Goal: Task Accomplishment & Management: Complete application form

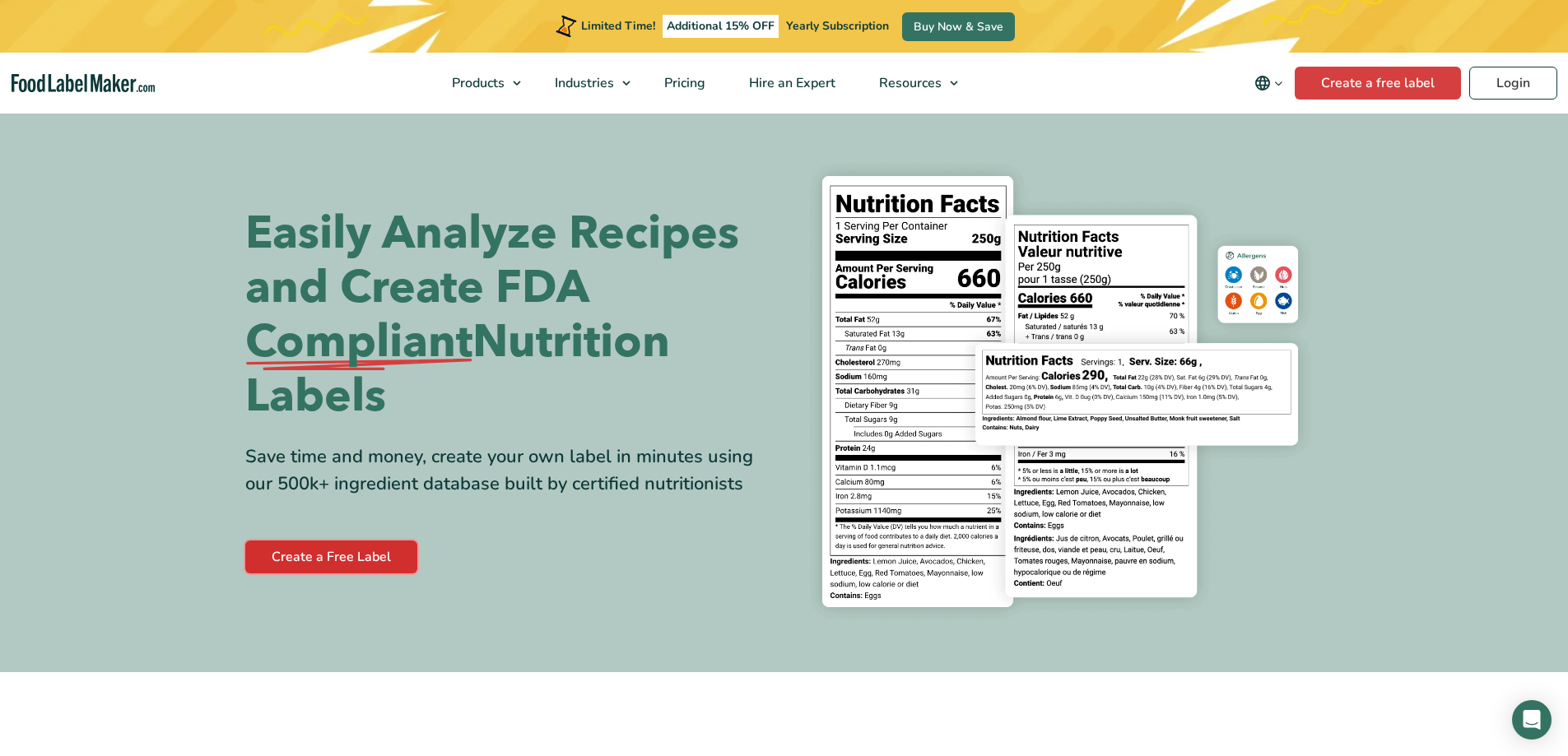
click at [336, 549] on link "Create a Free Label" at bounding box center [331, 556] width 172 height 33
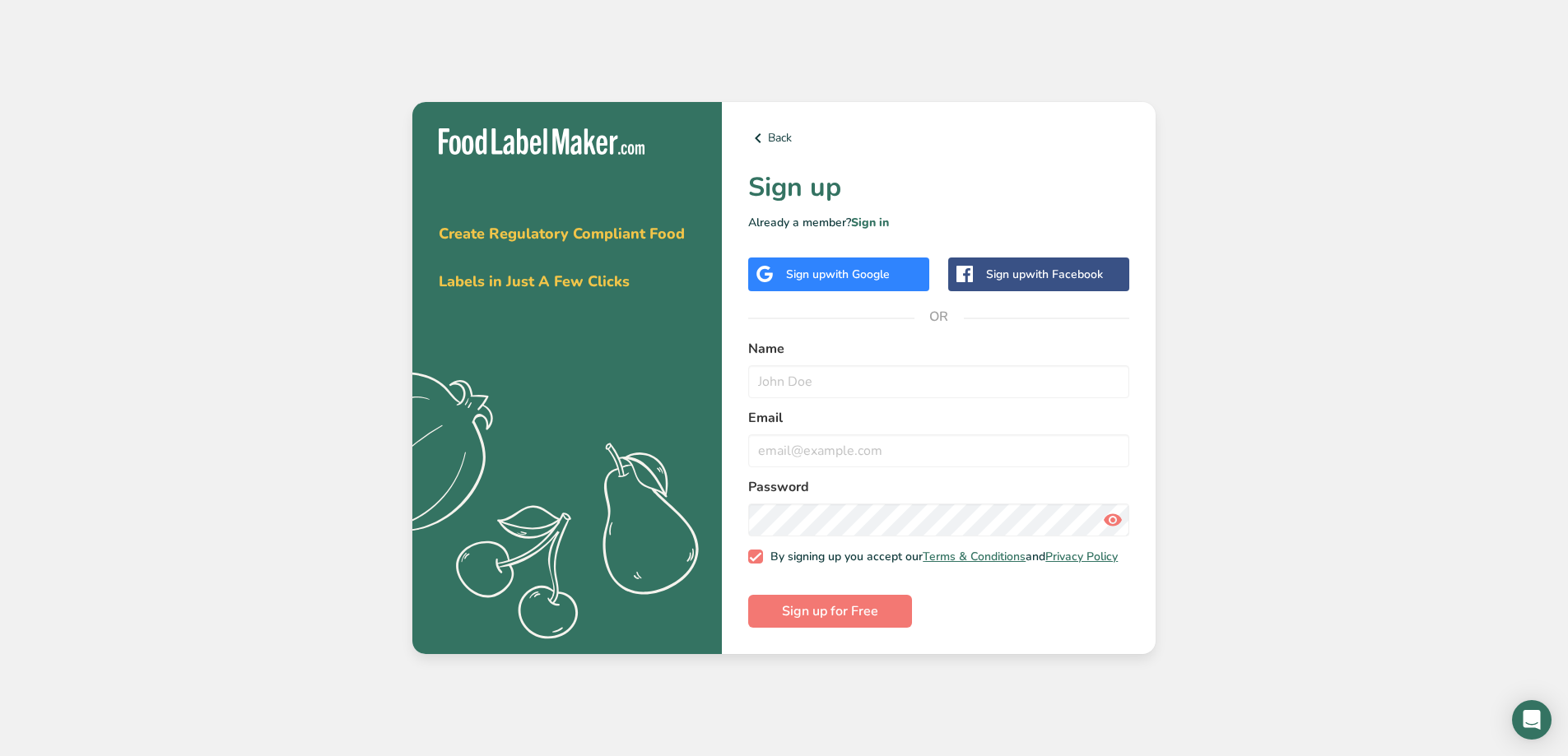
click at [809, 271] on div "Sign up with Google" at bounding box center [837, 274] width 104 height 17
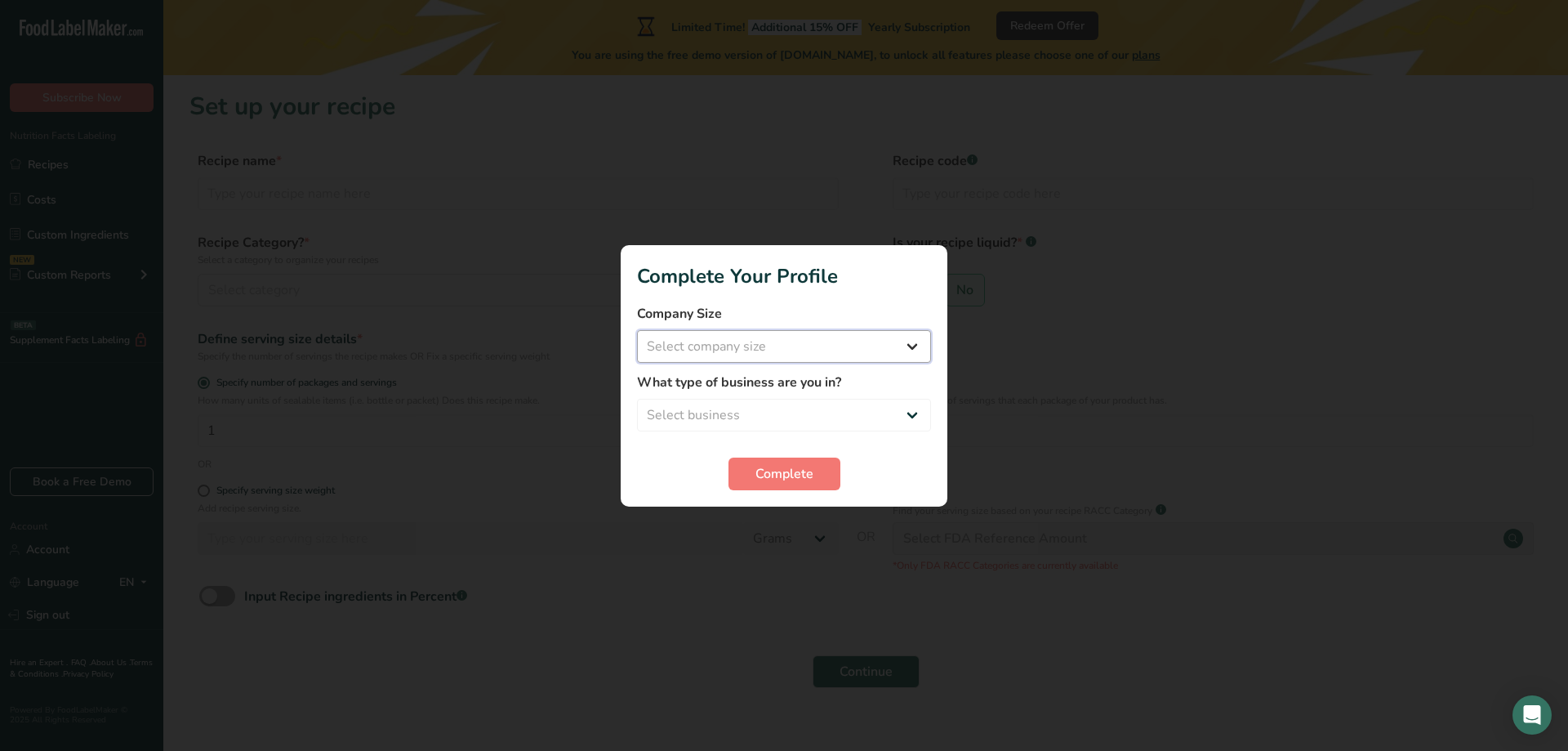
click at [873, 340] on select "Select company size Fewer than 10 Employees 10 to 50 Employees 51 to 500 Employ…" at bounding box center [784, 346] width 294 height 32
select select "1"
click at [637, 330] on select "Select company size Fewer than 10 Employees 10 to 50 Employees 51 to 500 Employ…" at bounding box center [784, 346] width 294 height 32
click at [777, 411] on select "Select business Packaged Food Manufacturer Restaurant & Cafe Bakery Meal Plans …" at bounding box center [784, 414] width 294 height 32
select select "8"
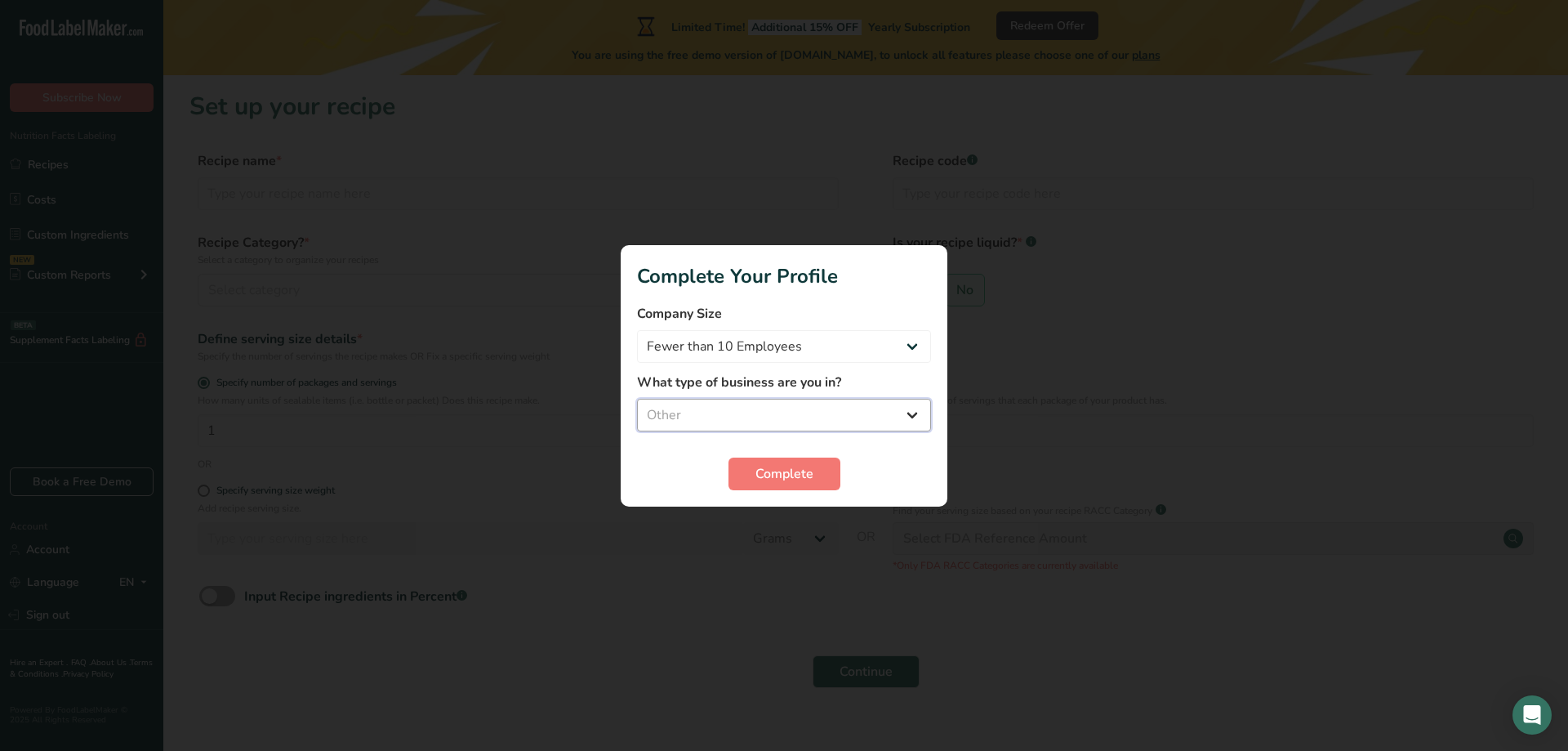
click at [637, 399] on select "Select business Packaged Food Manufacturer Restaurant & Cafe Bakery Meal Plans …" at bounding box center [784, 414] width 294 height 32
click at [785, 466] on span "Complete" at bounding box center [784, 474] width 58 height 20
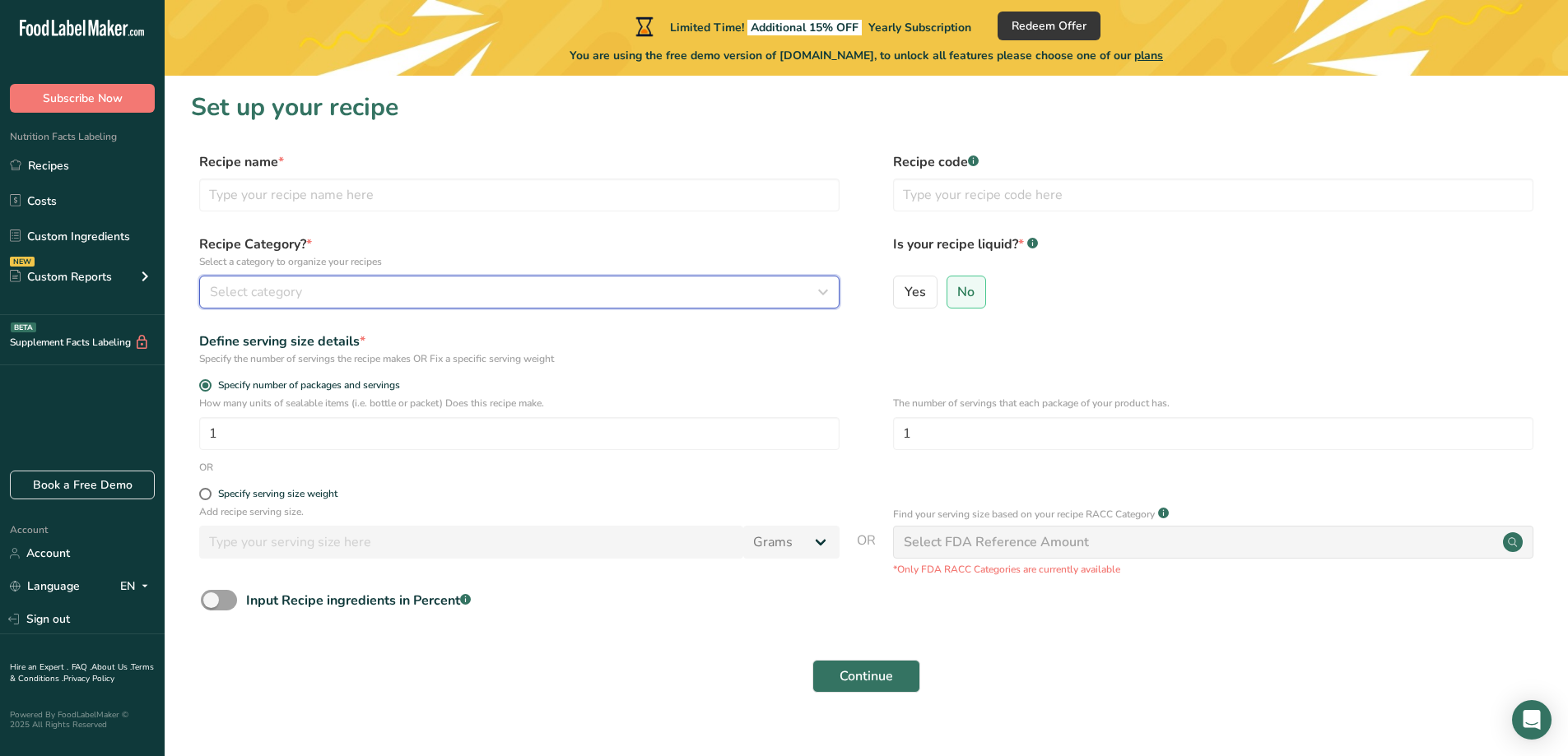
click at [443, 289] on div "Select category" at bounding box center [514, 293] width 609 height 20
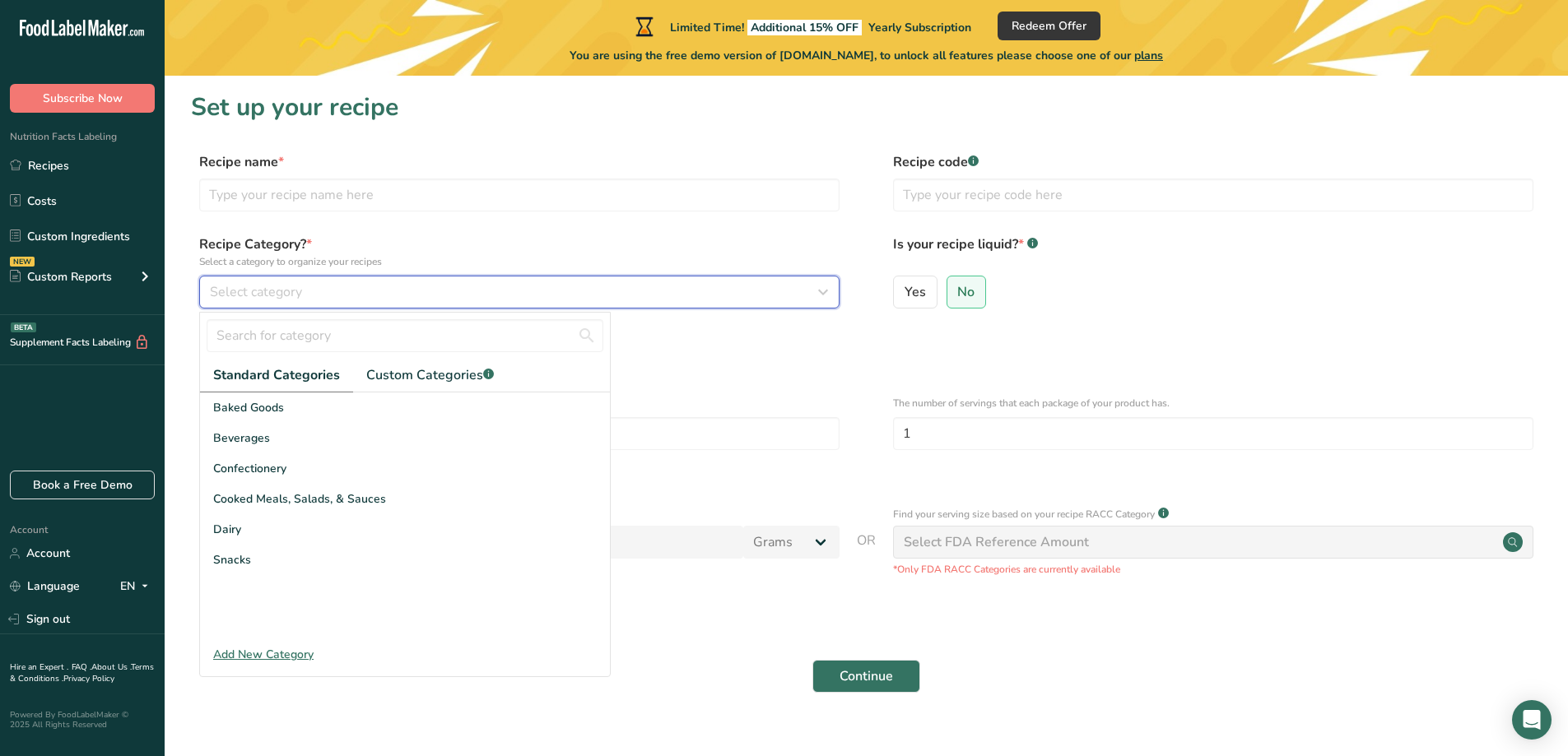
click at [443, 289] on div "Select category" at bounding box center [514, 293] width 609 height 20
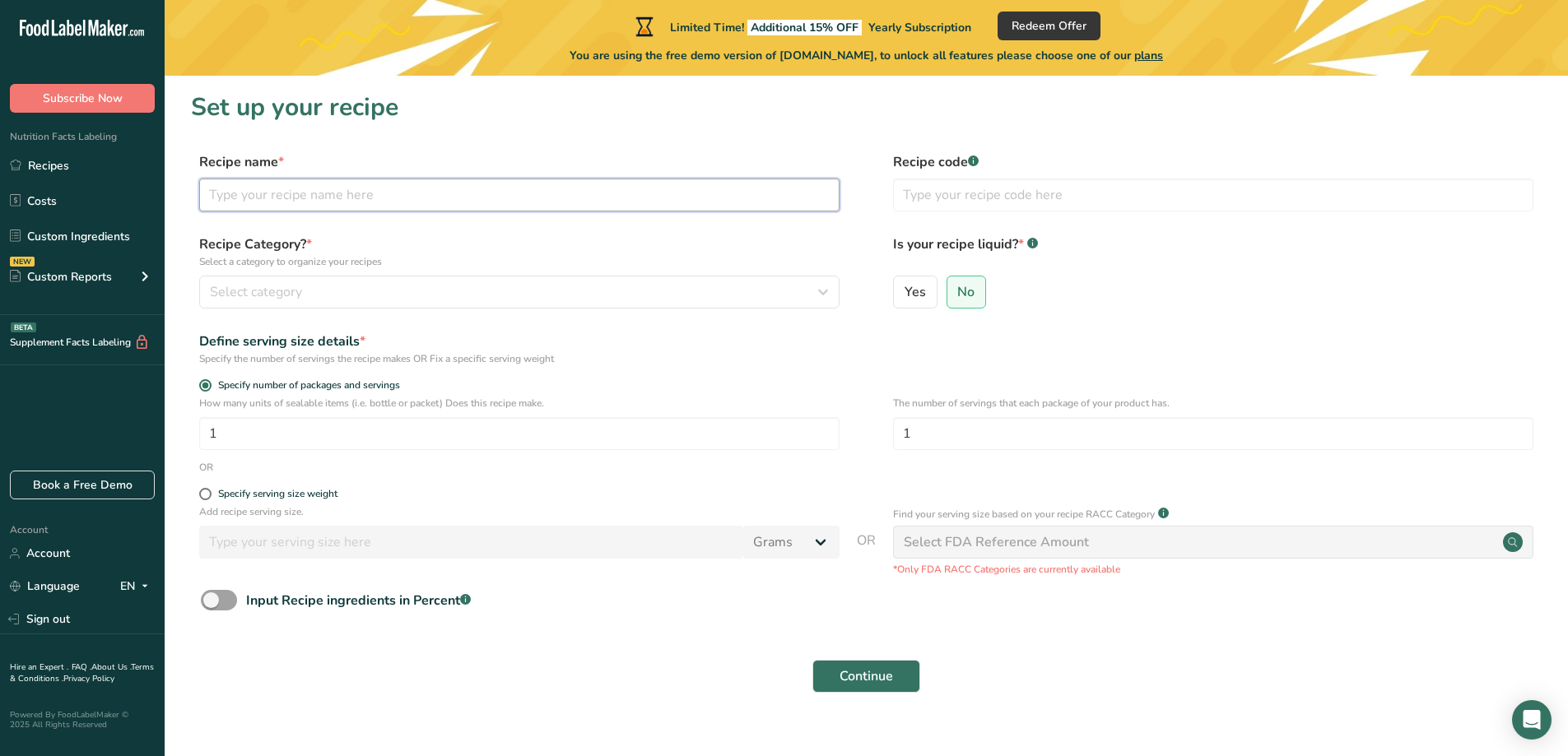
click at [440, 198] on input "text" at bounding box center [519, 195] width 641 height 33
type input "egg bites"
click at [813, 660] on button "Continue" at bounding box center [866, 676] width 108 height 33
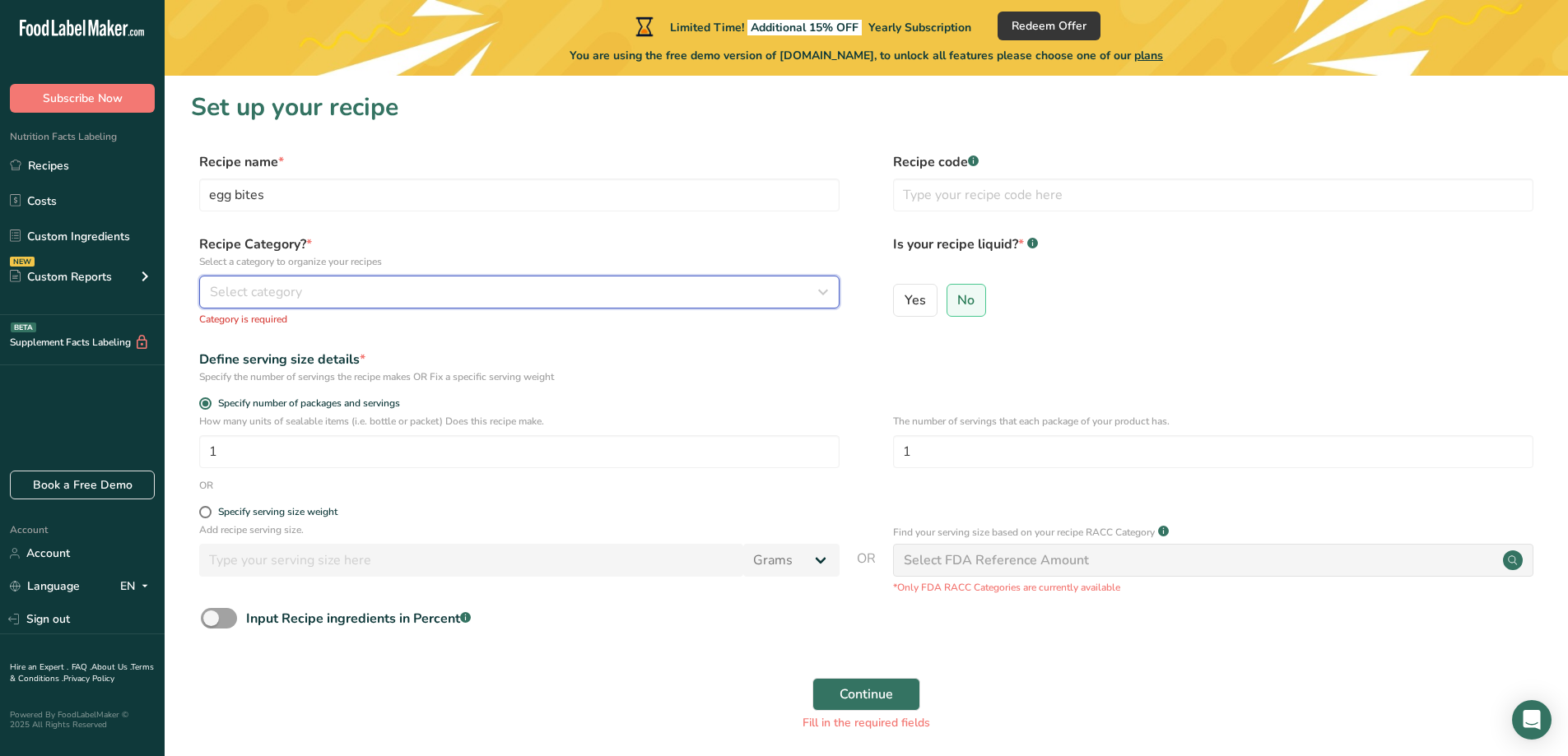
click at [390, 288] on div "Select category" at bounding box center [514, 293] width 609 height 20
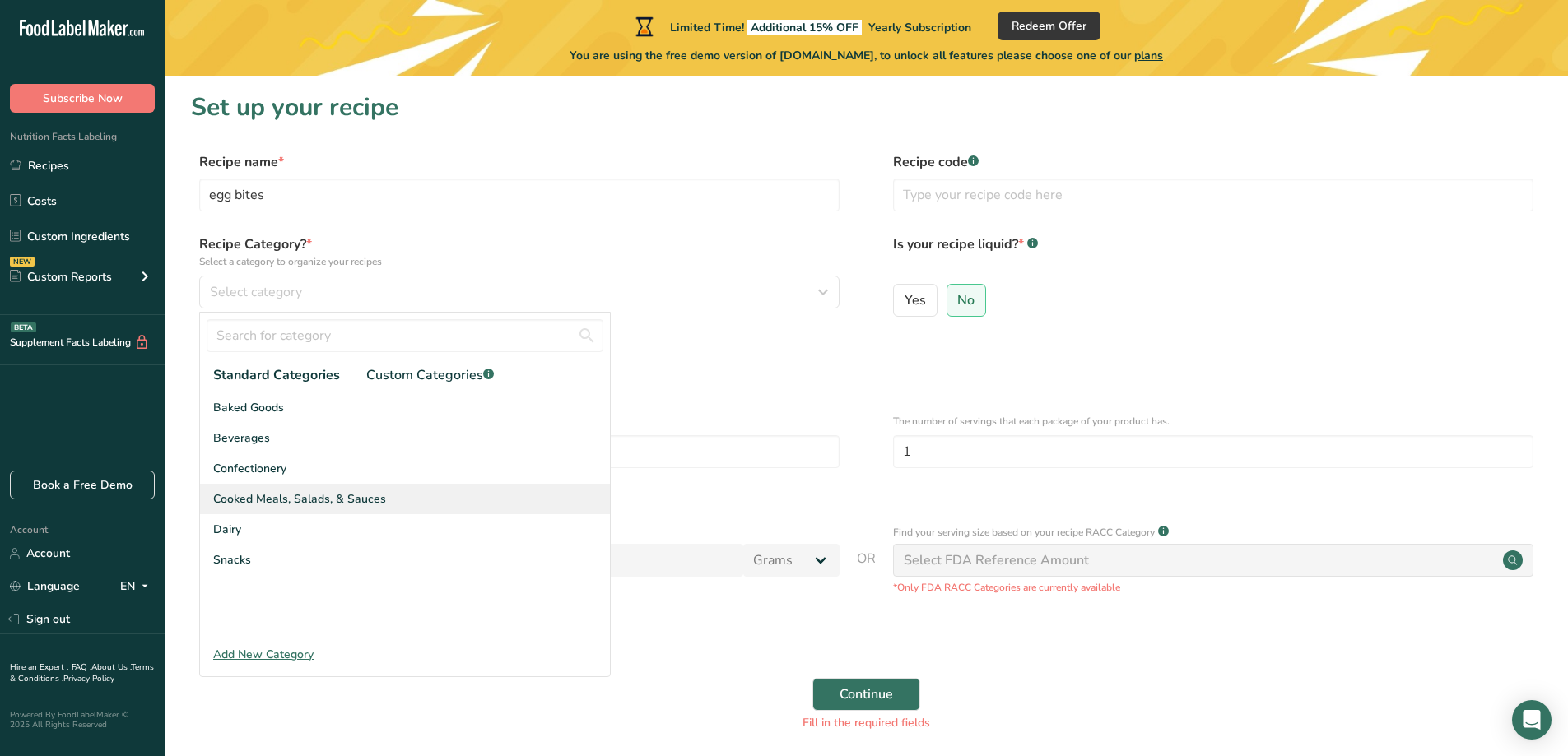
click at [322, 509] on div "Cooked Meals, Salads, & Sauces" at bounding box center [404, 499] width 410 height 31
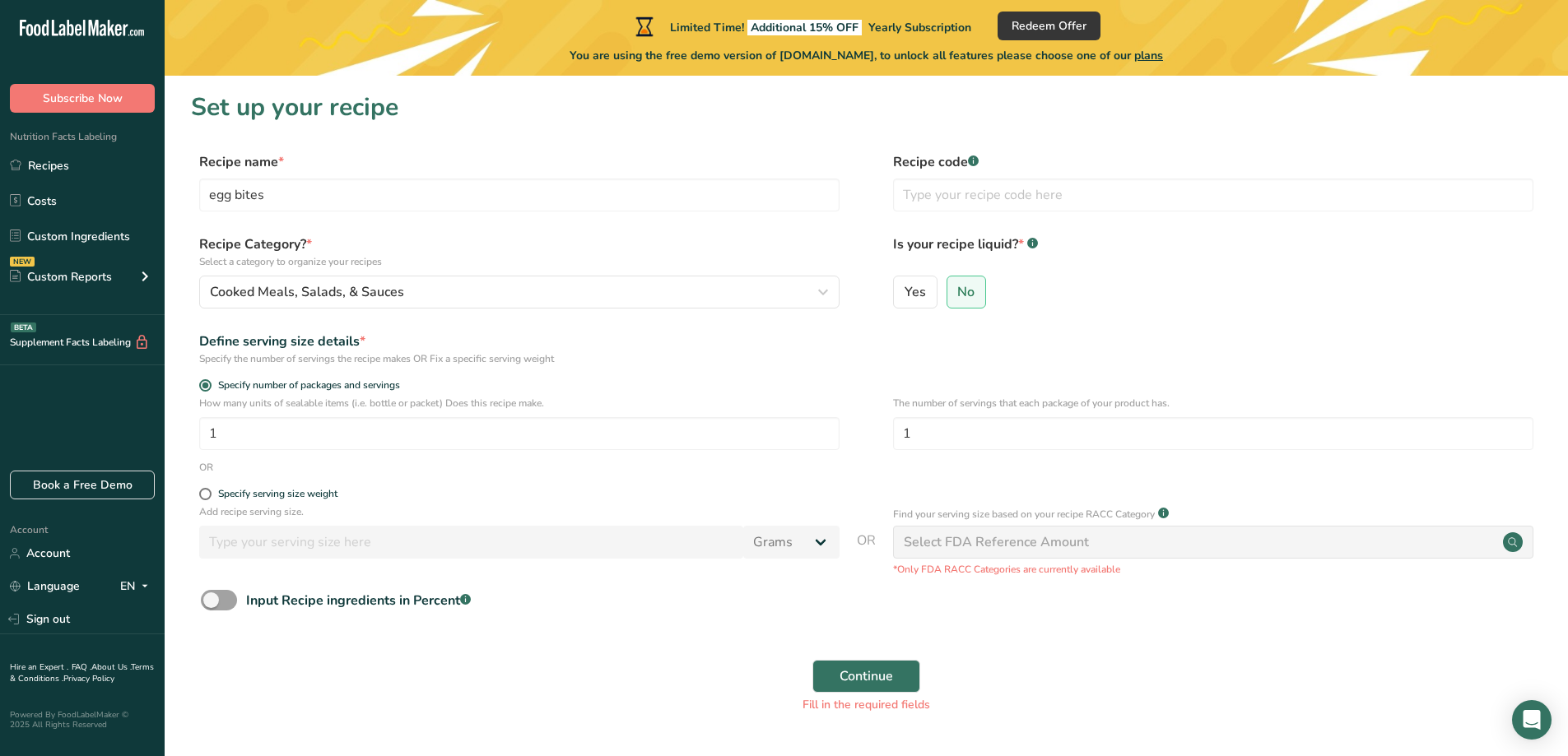
click at [1046, 542] on div "Select FDA Reference Amount" at bounding box center [996, 543] width 185 height 20
